Goal: Task Accomplishment & Management: Use online tool/utility

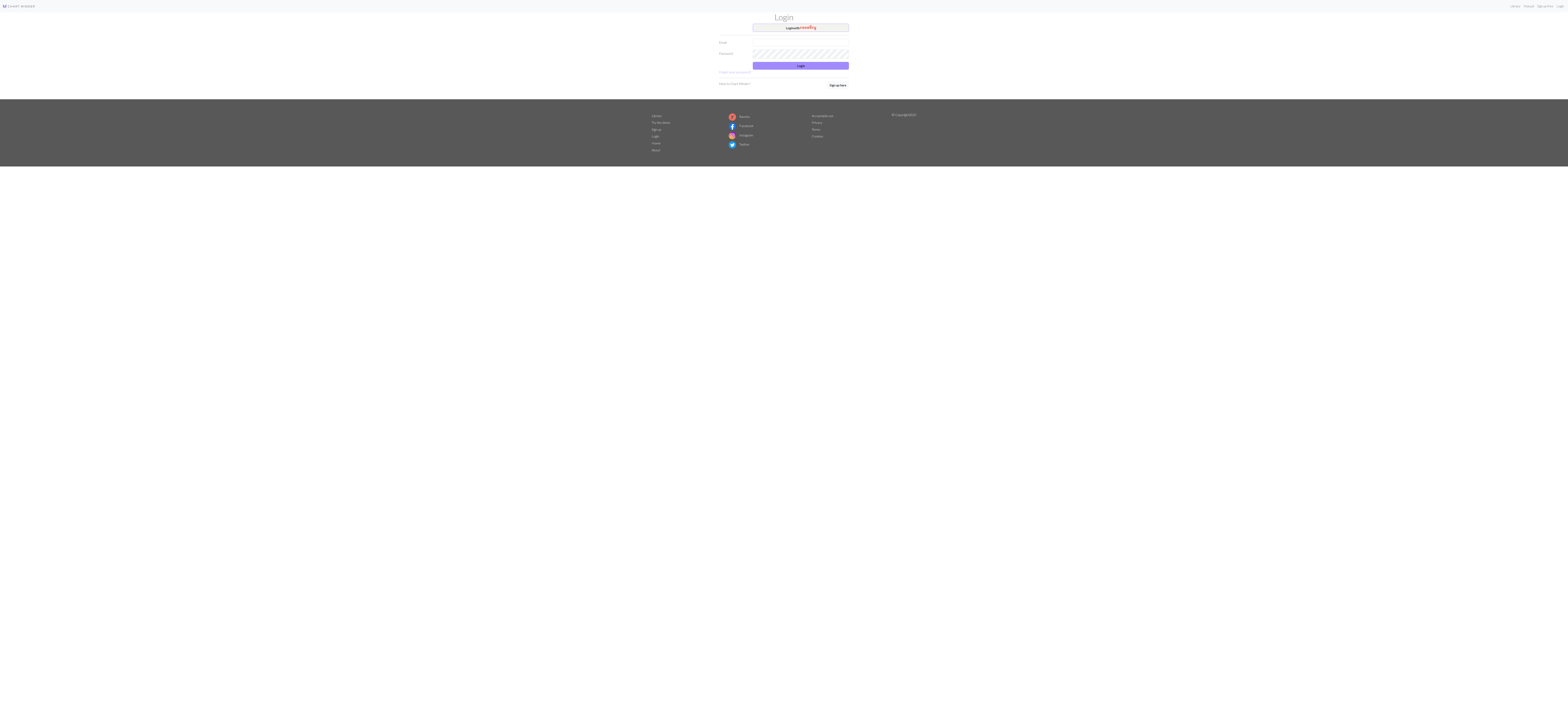
click at [392, 51] on form "Login with Email Password Login Forgot your password?" at bounding box center [783, 49] width 130 height 51
type input "muhammedalicicekk1@gmail.com"
click at [392, 69] on button "Login" at bounding box center [801, 66] width 96 height 8
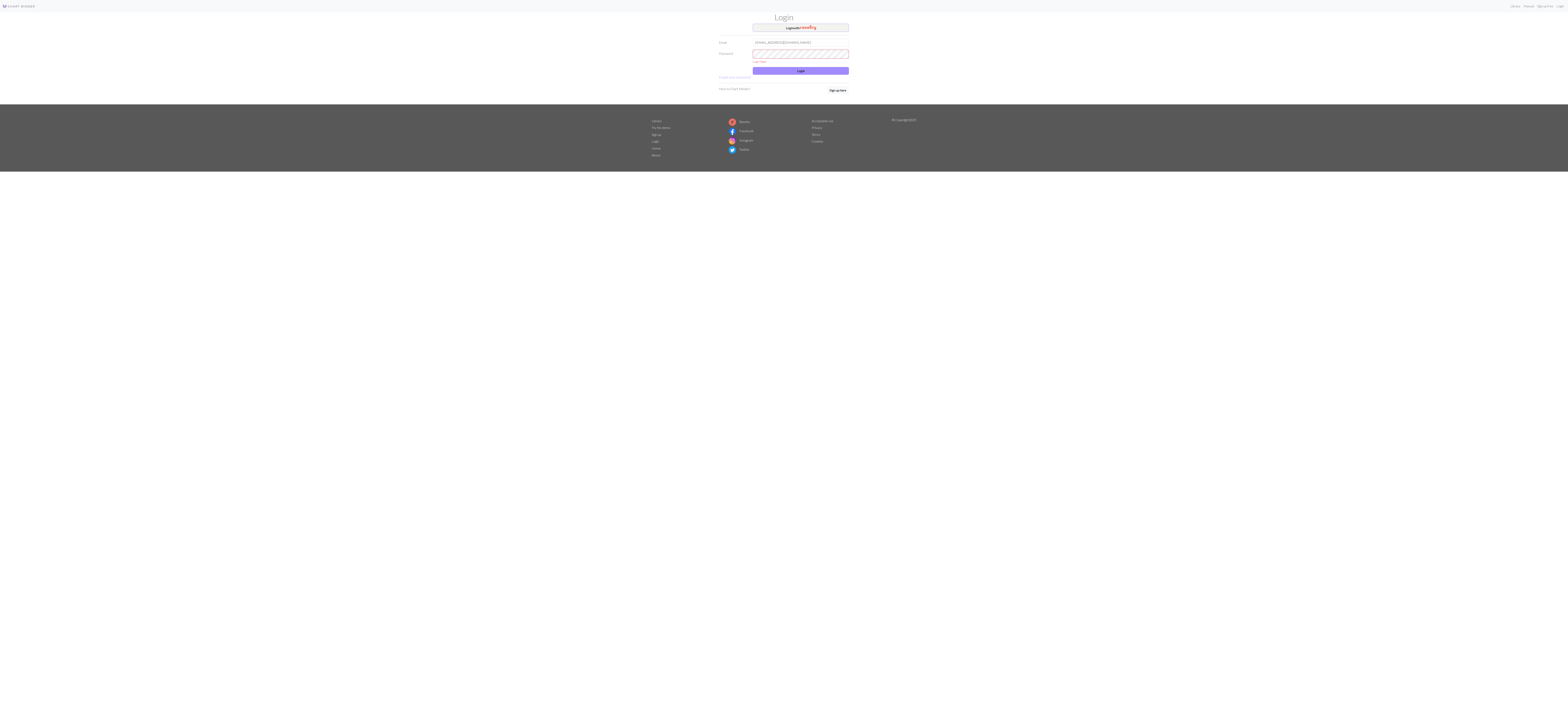
click at [392, 62] on div "Login failed" at bounding box center [801, 62] width 96 height 4
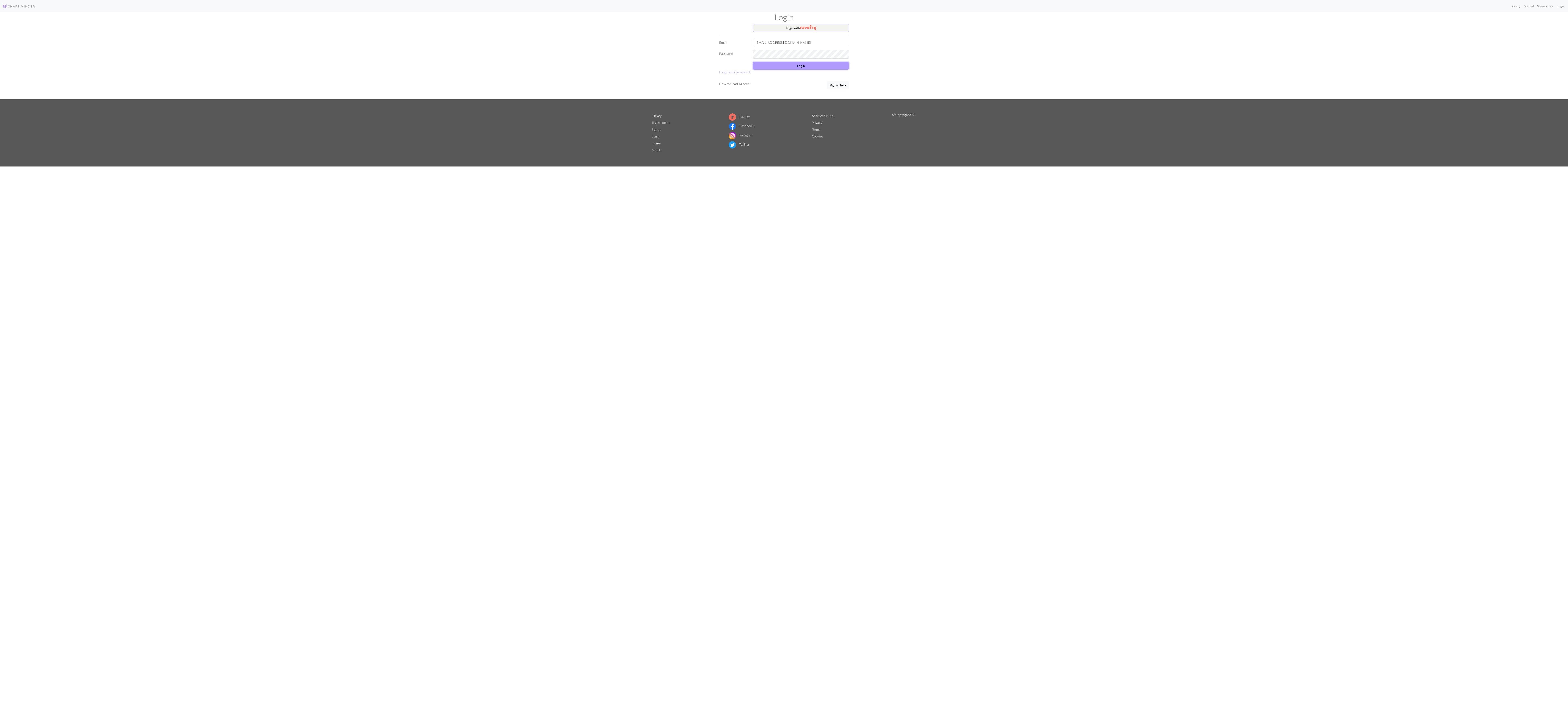
click at [392, 69] on button "Login" at bounding box center [801, 66] width 96 height 8
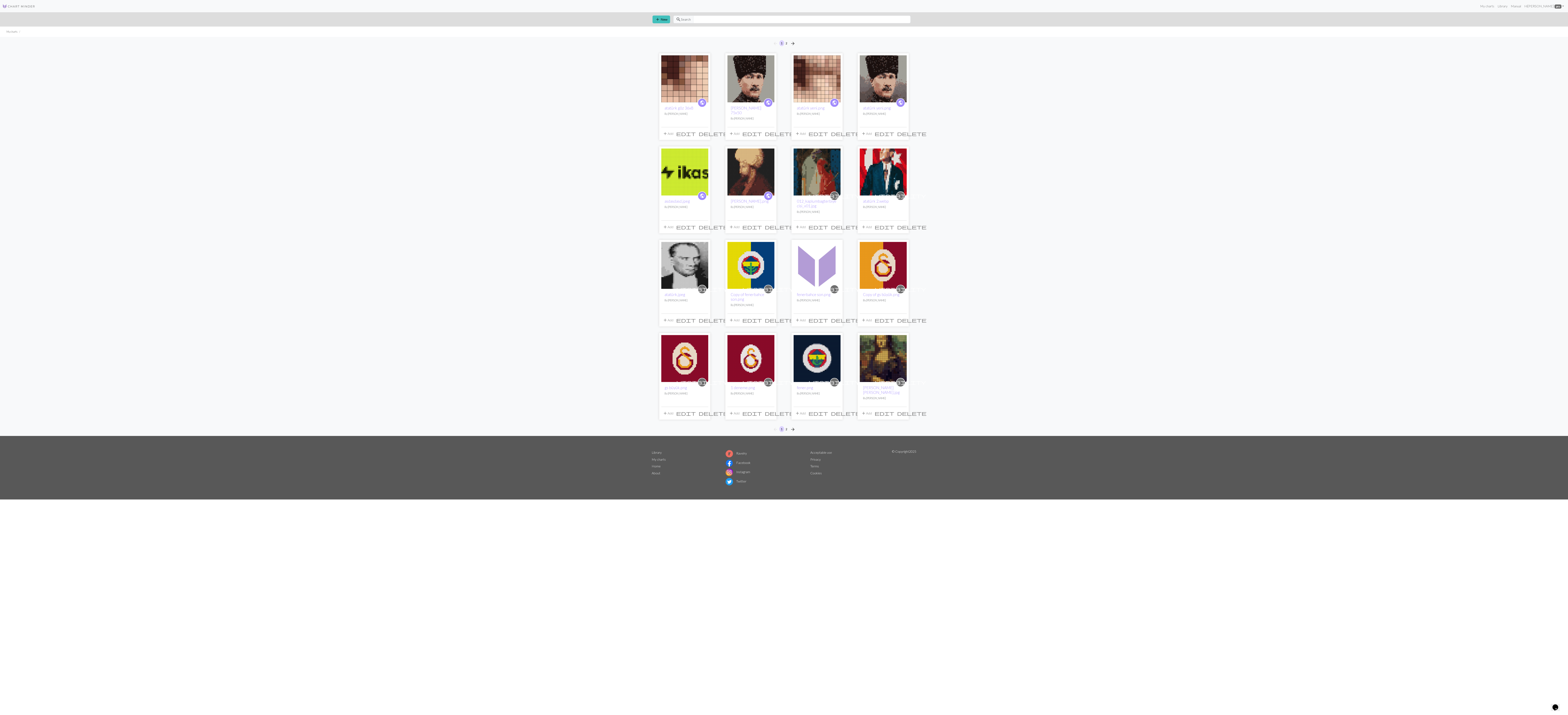
click at [392, 80] on img at bounding box center [751, 79] width 47 height 47
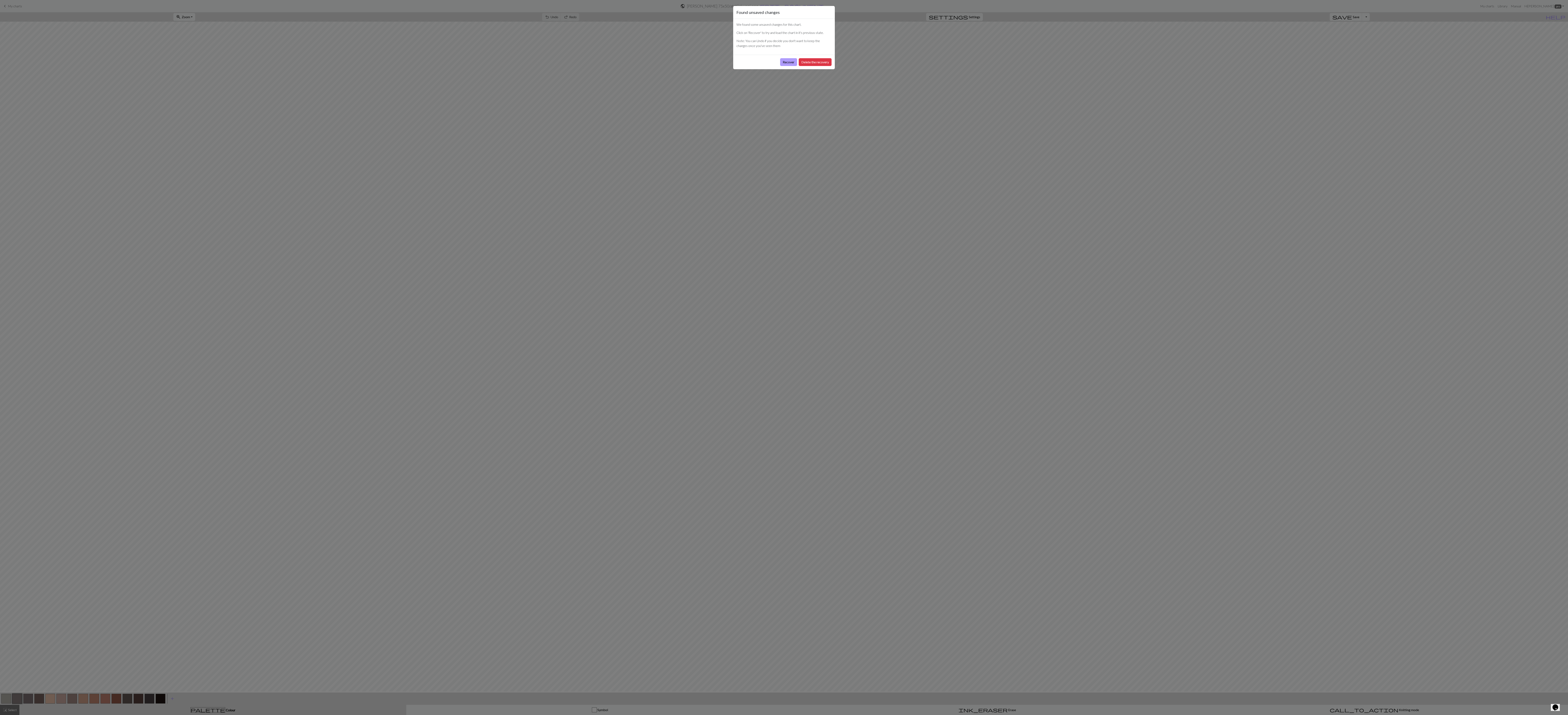
click at [392, 63] on button "Recover" at bounding box center [789, 62] width 17 height 8
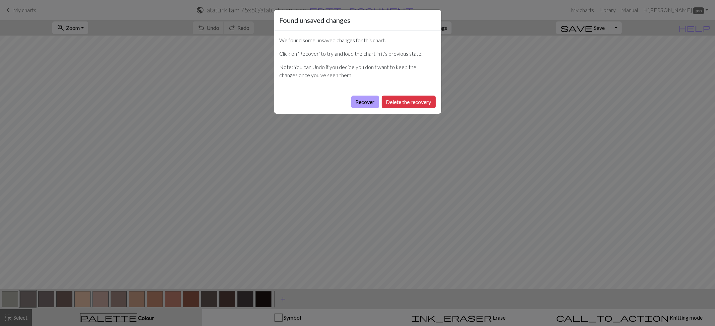
click at [367, 101] on button "Recover" at bounding box center [366, 102] width 28 height 13
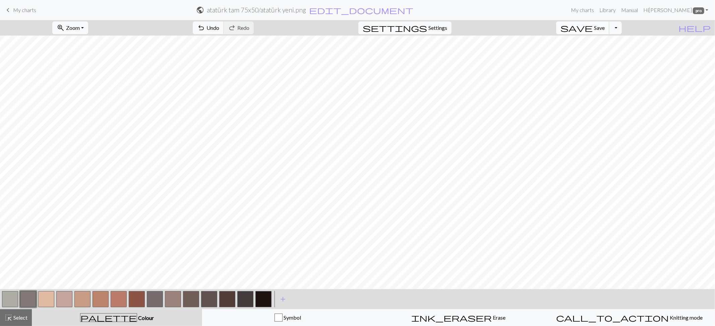
click at [593, 28] on span "save" at bounding box center [577, 27] width 32 height 9
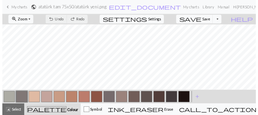
scroll to position [57, 0]
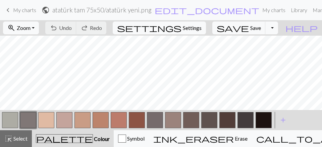
click at [215, 115] on button "button" at bounding box center [209, 120] width 16 height 16
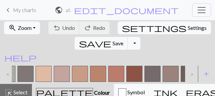
scroll to position [0, 0]
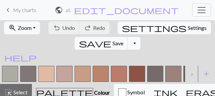
click at [12, 68] on button "button" at bounding box center [10, 74] width 16 height 16
click at [24, 68] on button "button" at bounding box center [28, 74] width 16 height 16
click at [44, 69] on button "button" at bounding box center [46, 74] width 16 height 16
click at [62, 69] on button "button" at bounding box center [64, 74] width 16 height 16
click at [85, 69] on button "button" at bounding box center [82, 74] width 16 height 16
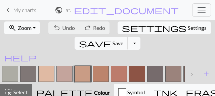
click at [100, 69] on button "button" at bounding box center [101, 74] width 16 height 16
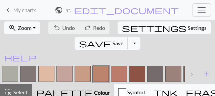
click at [122, 70] on button "button" at bounding box center [119, 74] width 16 height 16
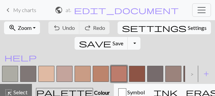
click at [137, 70] on button "button" at bounding box center [137, 74] width 16 height 16
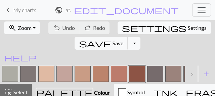
click at [159, 70] on button "button" at bounding box center [155, 74] width 16 height 16
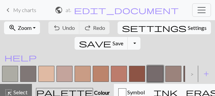
click at [173, 70] on button "button" at bounding box center [173, 74] width 16 height 16
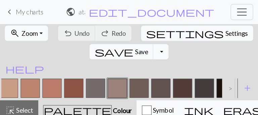
scroll to position [0, 77]
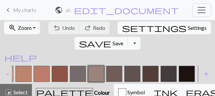
click at [117, 68] on button "button" at bounding box center [114, 74] width 16 height 16
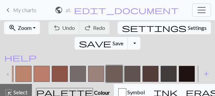
click at [134, 68] on button "button" at bounding box center [132, 74] width 16 height 16
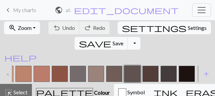
click at [155, 69] on button "button" at bounding box center [150, 74] width 16 height 16
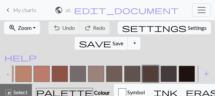
click at [172, 69] on button "button" at bounding box center [168, 74] width 16 height 16
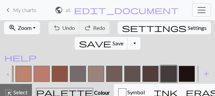
click at [184, 68] on button "button" at bounding box center [186, 74] width 16 height 16
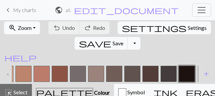
click at [147, 69] on button "button" at bounding box center [150, 74] width 16 height 16
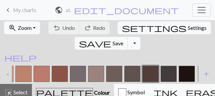
click at [136, 69] on button "button" at bounding box center [132, 74] width 16 height 16
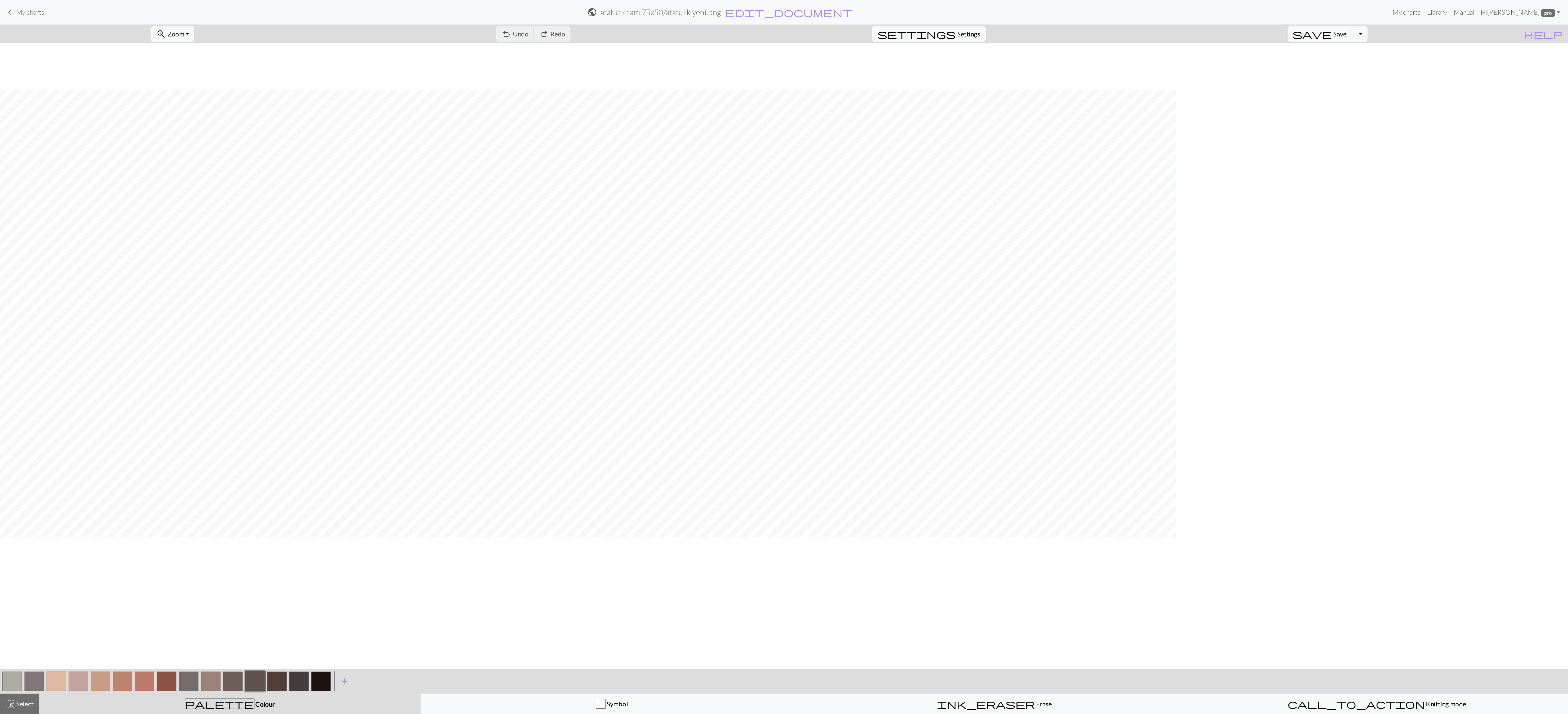
scroll to position [0, 0]
